Goal: Task Accomplishment & Management: Use online tool/utility

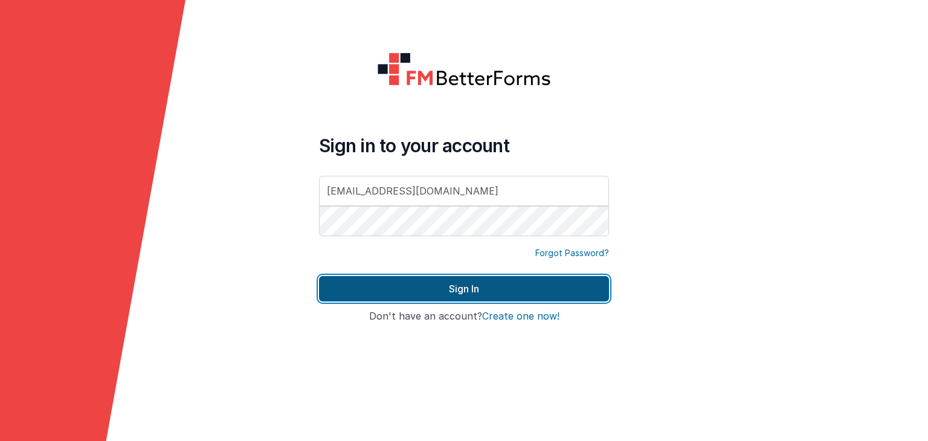
click at [454, 282] on button "Sign In" at bounding box center [464, 288] width 290 height 25
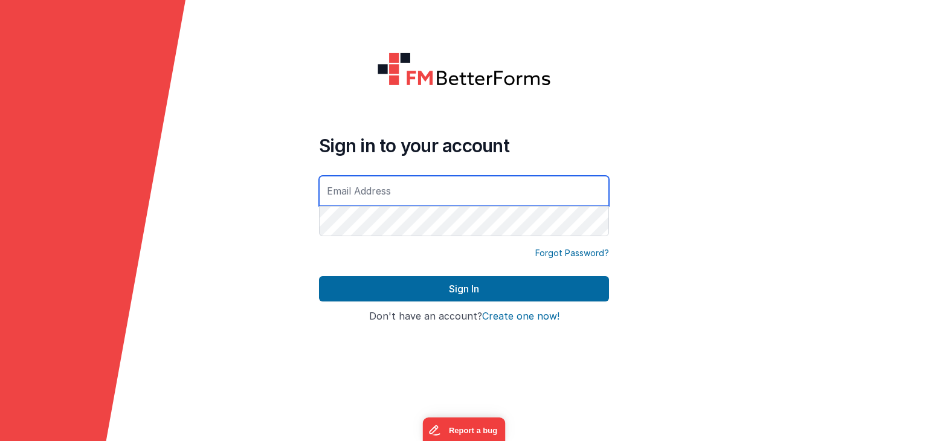
drag, startPoint x: 544, startPoint y: 185, endPoint x: 578, endPoint y: 158, distance: 43.5
click at [544, 185] on input "text" at bounding box center [464, 191] width 290 height 30
click at [414, 187] on input "text" at bounding box center [464, 191] width 290 height 30
paste input "[EMAIL_ADDRESS][DOMAIN_NAME]"
type input "[EMAIL_ADDRESS][DOMAIN_NAME]"
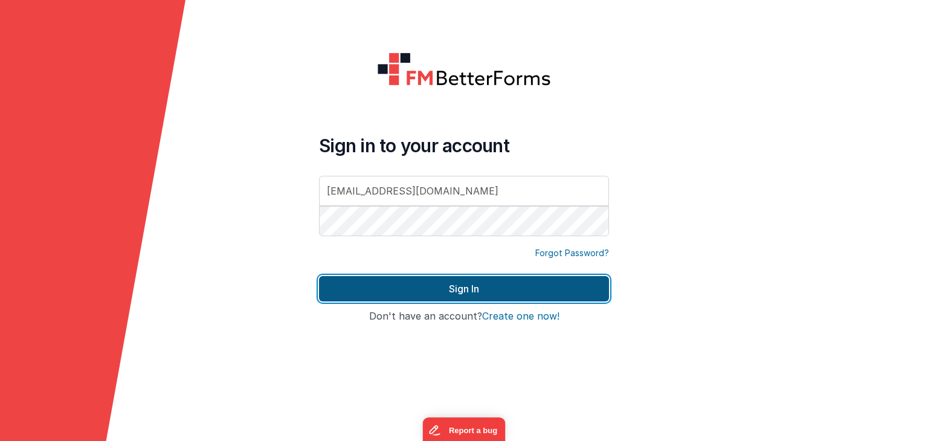
click at [408, 294] on button "Sign In" at bounding box center [464, 288] width 290 height 25
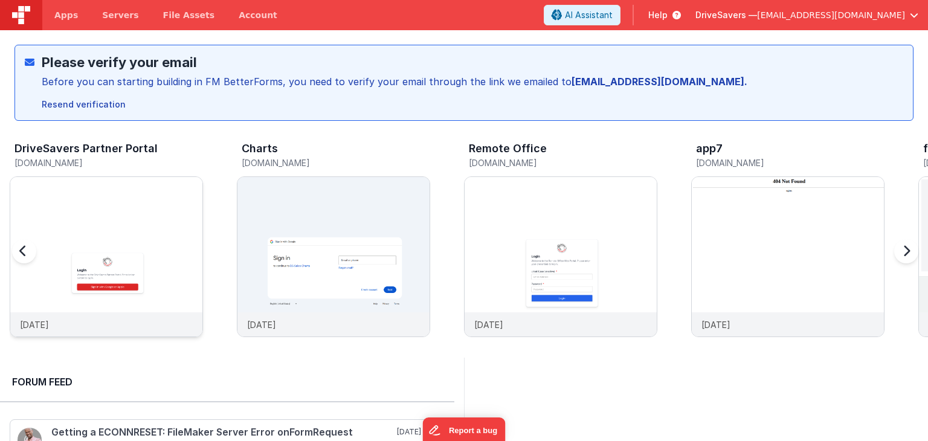
click at [109, 228] on img at bounding box center [106, 273] width 192 height 192
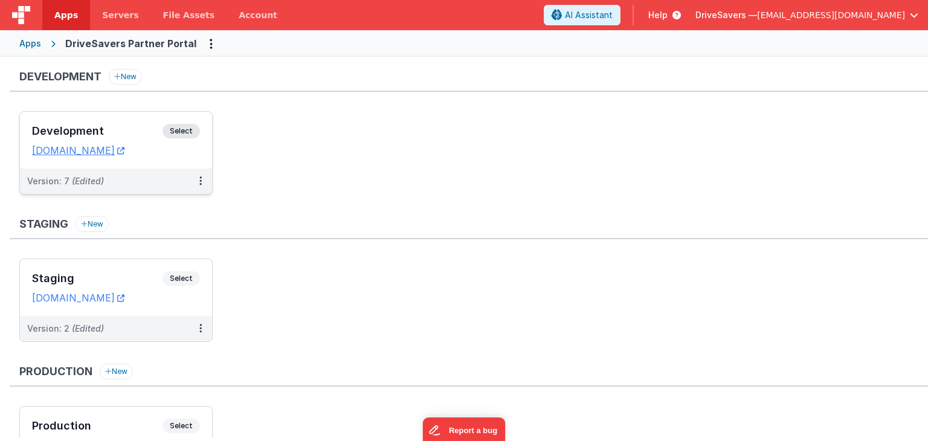
click at [112, 132] on h3 "Development" at bounding box center [97, 131] width 130 height 12
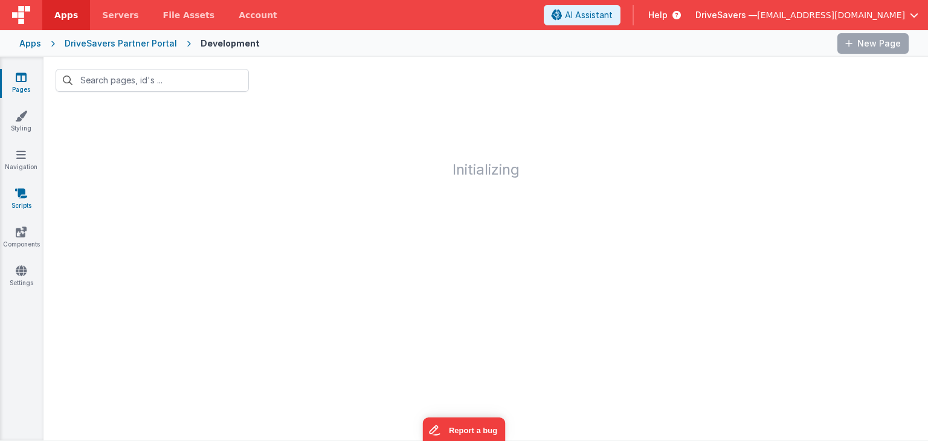
click at [15, 198] on icon at bounding box center [21, 193] width 12 height 12
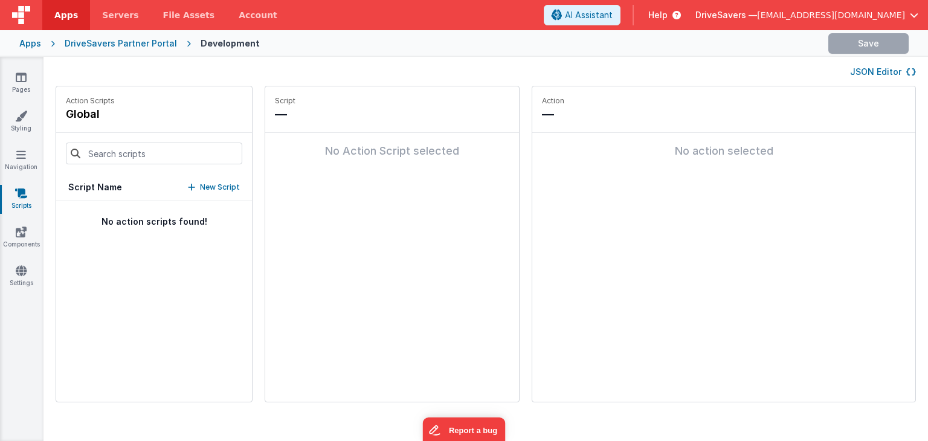
click at [15, 204] on link "Scripts" at bounding box center [20, 199] width 43 height 24
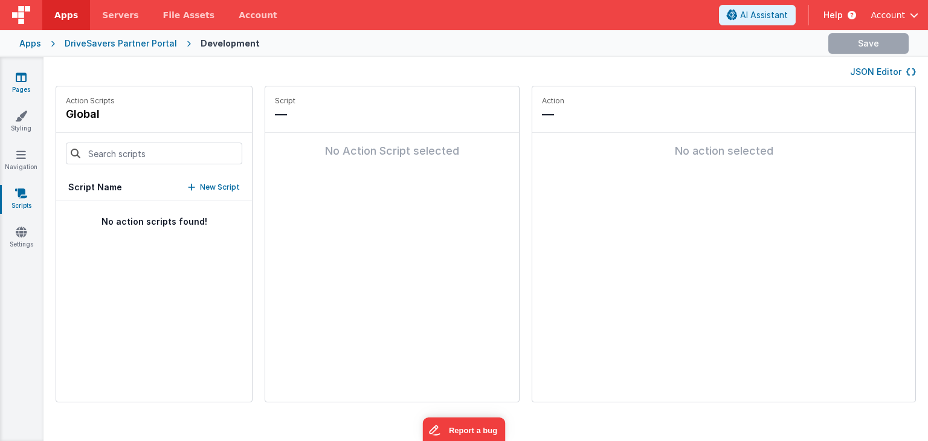
click at [19, 83] on link "Pages" at bounding box center [20, 83] width 43 height 24
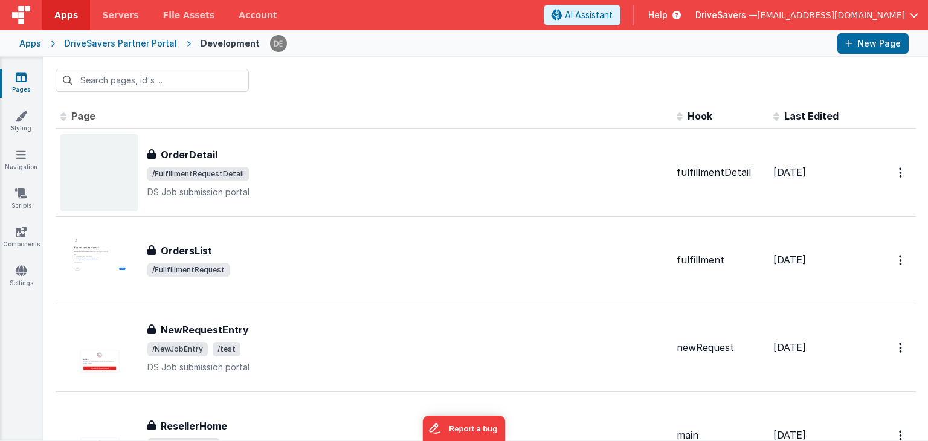
click at [140, 45] on div "DriveSavers Partner Portal" at bounding box center [121, 43] width 112 height 12
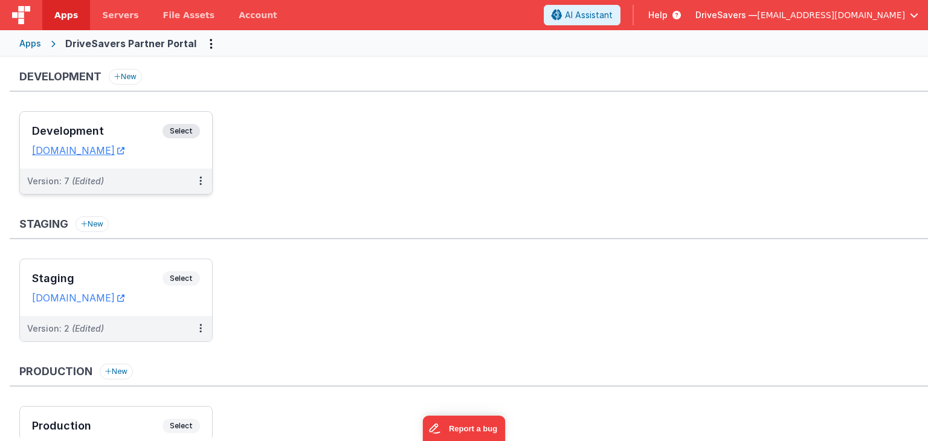
click at [128, 120] on div "Development Select URLs devpartners.drivesavers.com" at bounding box center [116, 140] width 192 height 57
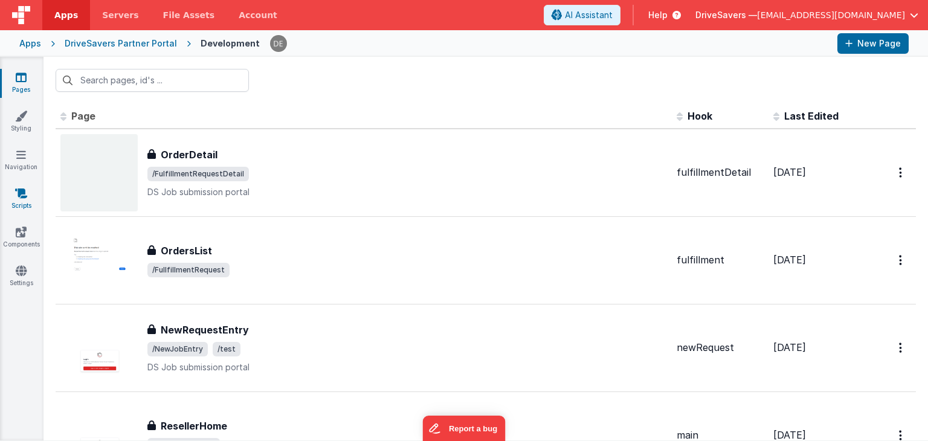
click at [19, 207] on link "Scripts" at bounding box center [20, 199] width 43 height 24
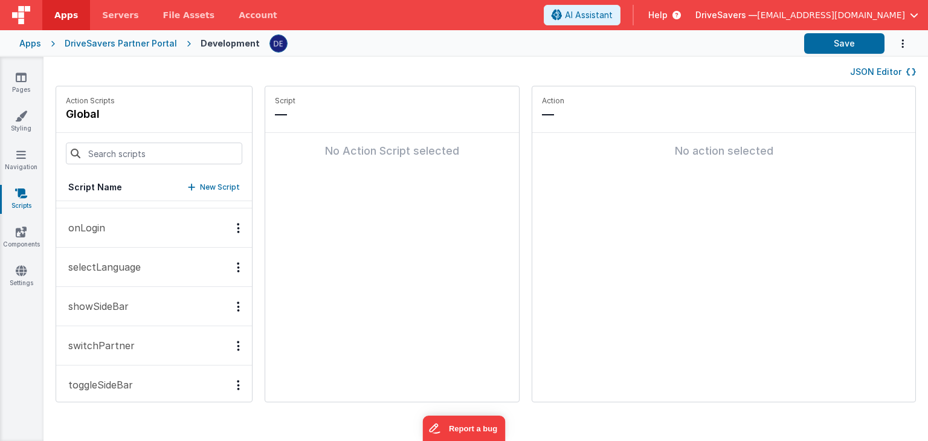
scroll to position [1139, 0]
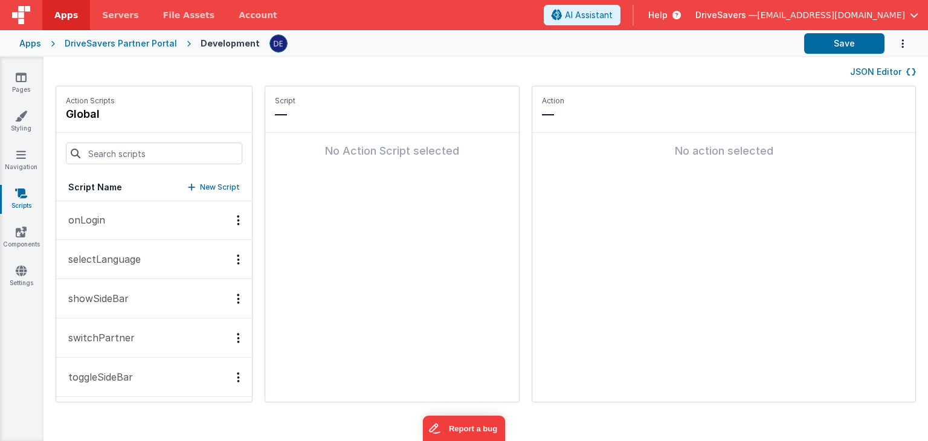
click at [120, 330] on p "switchPartner" at bounding box center [98, 337] width 74 height 14
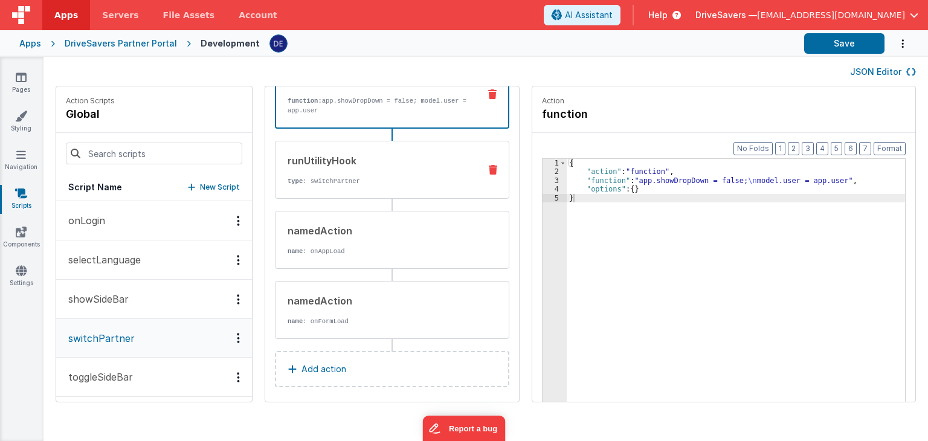
scroll to position [88, 0]
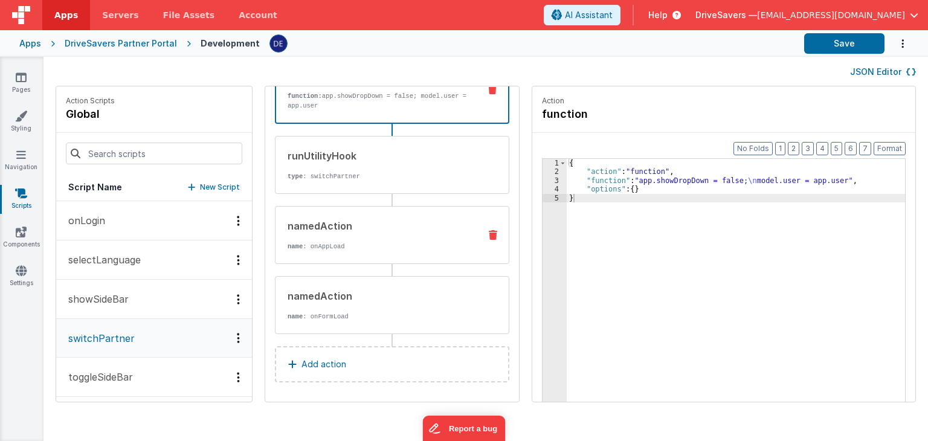
click at [336, 245] on p "name : onAppLoad" at bounding box center [379, 247] width 182 height 10
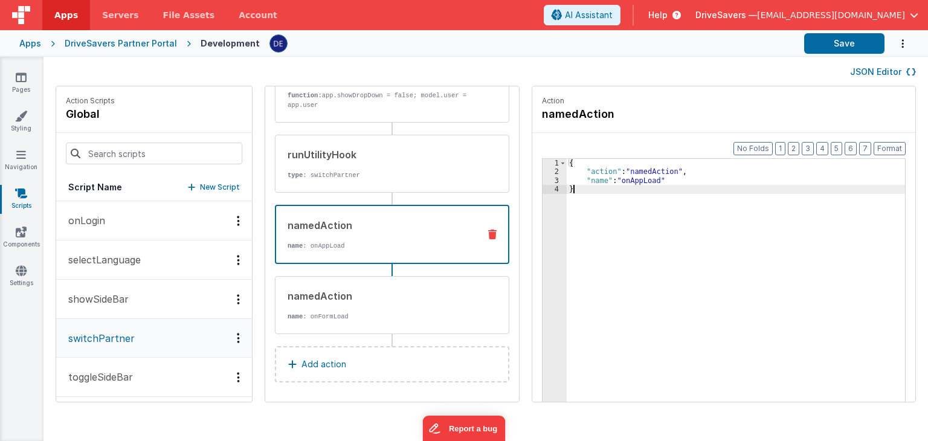
click at [617, 240] on div "{ "action" : "namedAction" , "name" : "onAppLoad" }" at bounding box center [742, 308] width 351 height 298
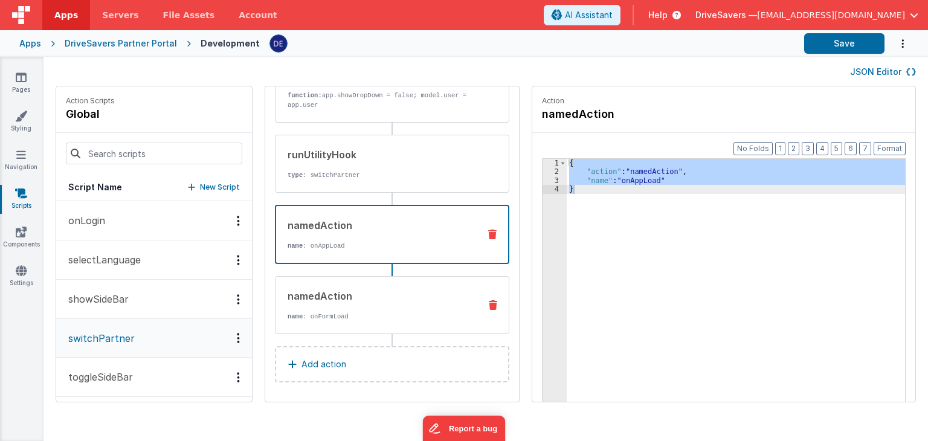
drag, startPoint x: 369, startPoint y: 304, endPoint x: 430, endPoint y: 280, distance: 65.4
click at [369, 303] on div "namedAction name : onFormLoad" at bounding box center [372, 305] width 195 height 33
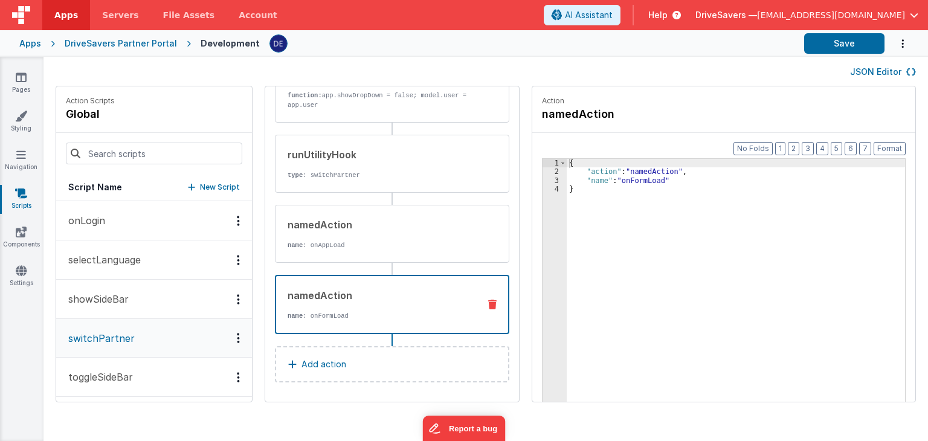
click at [619, 228] on div "{ "action" : "namedAction" , "name" : "onFormLoad" }" at bounding box center [742, 308] width 351 height 298
